Goal: Find contact information: Find contact information

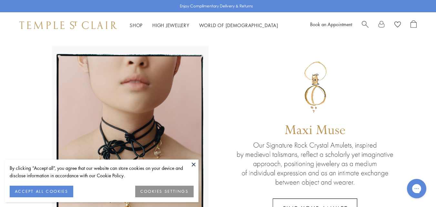
click at [144, 106] on link at bounding box center [218, 143] width 436 height 210
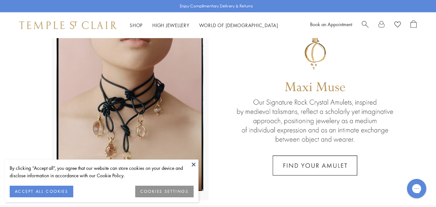
scroll to position [146, 0]
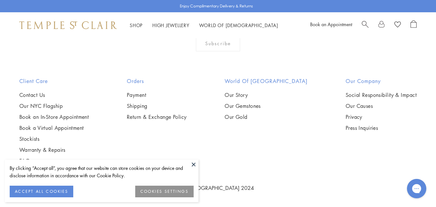
click at [91, 25] on img at bounding box center [68, 25] width 98 height 8
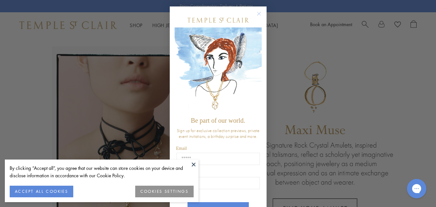
click at [63, 191] on button "ACCEPT ALL COOKIES" at bounding box center [42, 192] width 64 height 12
click at [259, 40] on img "POPUP Form" at bounding box center [218, 70] width 87 height 86
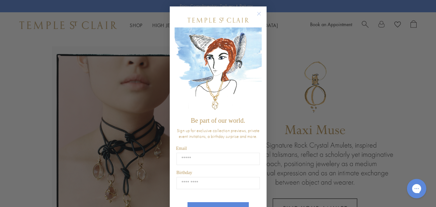
click at [257, 14] on circle "Close dialog" at bounding box center [259, 14] width 8 height 8
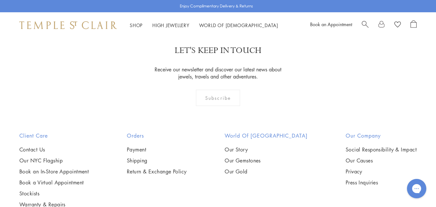
scroll to position [1316, 0]
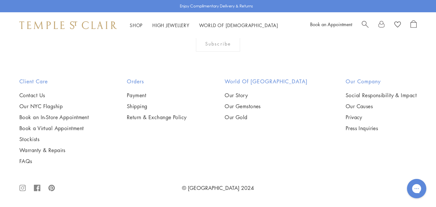
click at [38, 185] on icon at bounding box center [37, 188] width 6 height 6
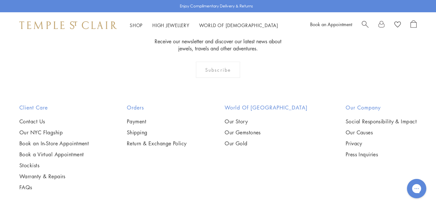
scroll to position [1316, 0]
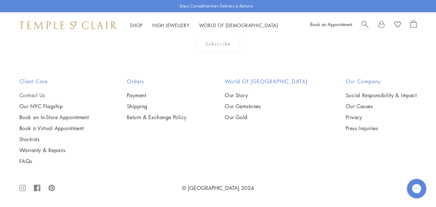
click at [36, 97] on link "Contact Us" at bounding box center [53, 95] width 69 height 7
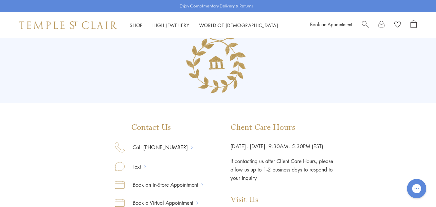
scroll to position [20, 0]
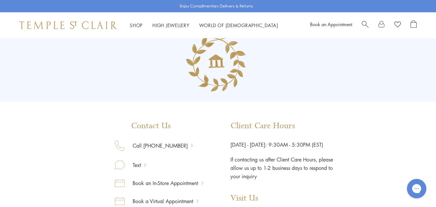
click at [191, 144] on icon at bounding box center [192, 145] width 2 height 3
click at [179, 144] on link "Call [PHONE_NUMBER]" at bounding box center [158, 145] width 67 height 8
drag, startPoint x: 186, startPoint y: 143, endPoint x: 144, endPoint y: 143, distance: 42.6
click at [144, 143] on div "Call [PHONE_NUMBER]" at bounding box center [159, 150] width 88 height 20
copy link "[PHONE_NUMBER]"
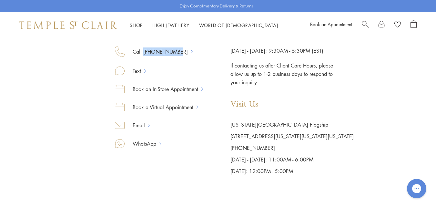
scroll to position [153, 0]
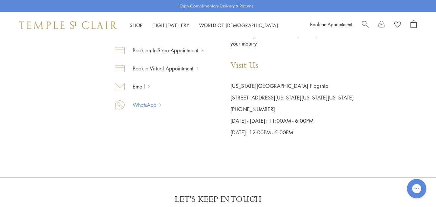
click at [154, 108] on link "WhatsApp" at bounding box center [142, 105] width 35 height 8
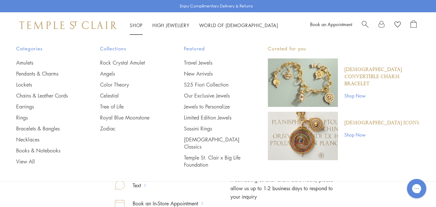
click at [97, 25] on img at bounding box center [68, 25] width 98 height 8
